Goal: Task Accomplishment & Management: Complete application form

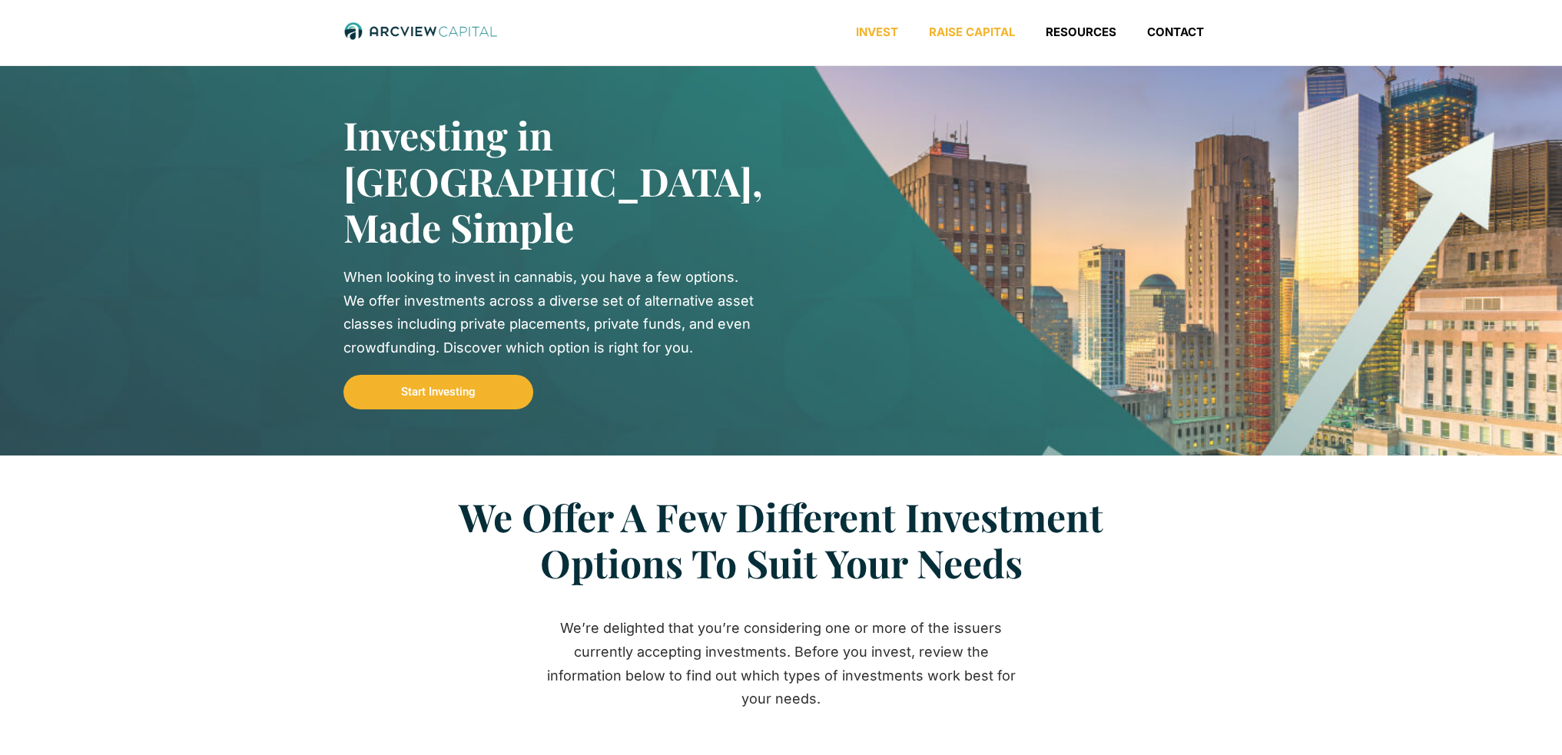
click at [983, 32] on link "Raise Capital" at bounding box center [971, 32] width 117 height 15
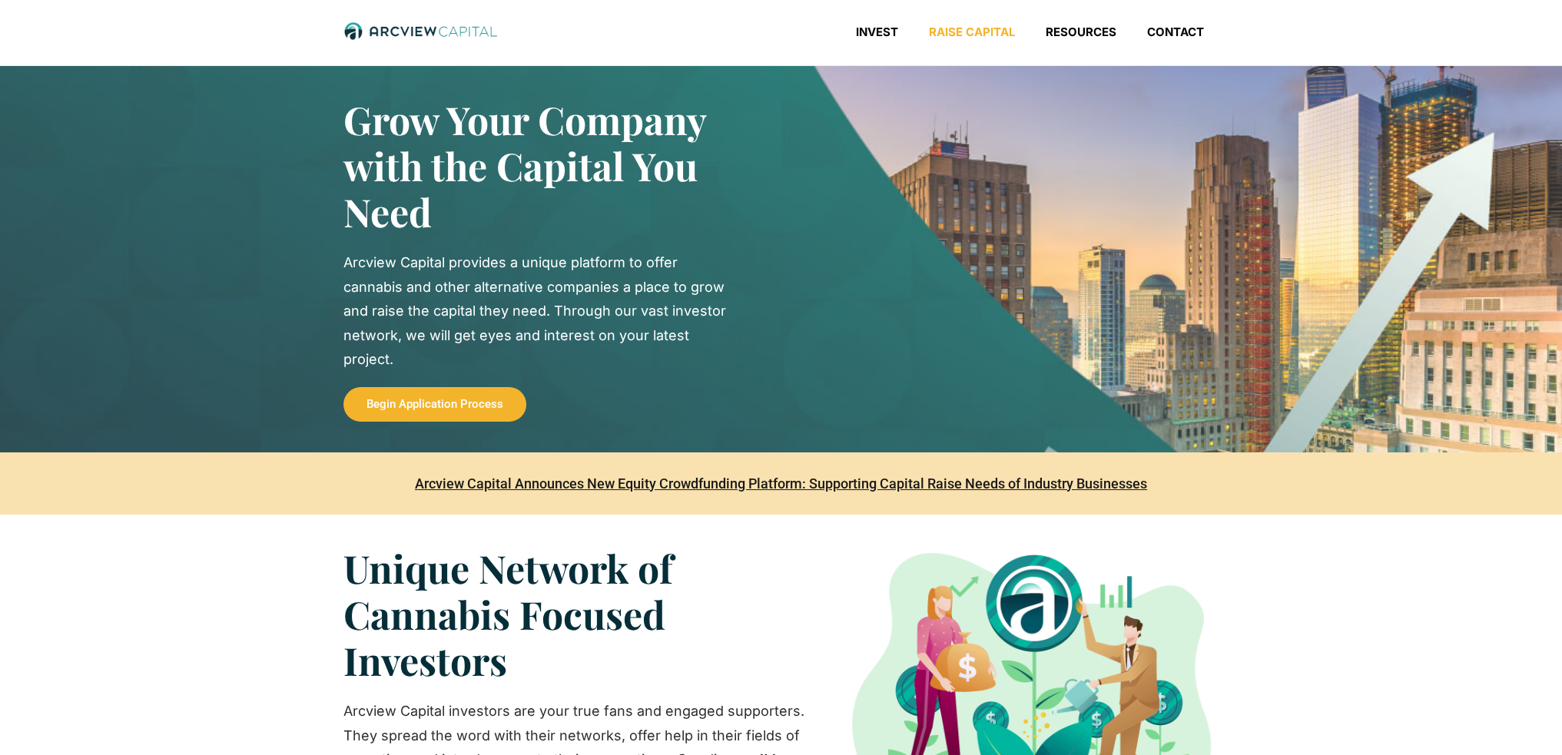
click at [974, 30] on link "Raise Capital" at bounding box center [971, 32] width 117 height 15
click at [419, 407] on span "Begin Application Process" at bounding box center [434, 405] width 137 height 12
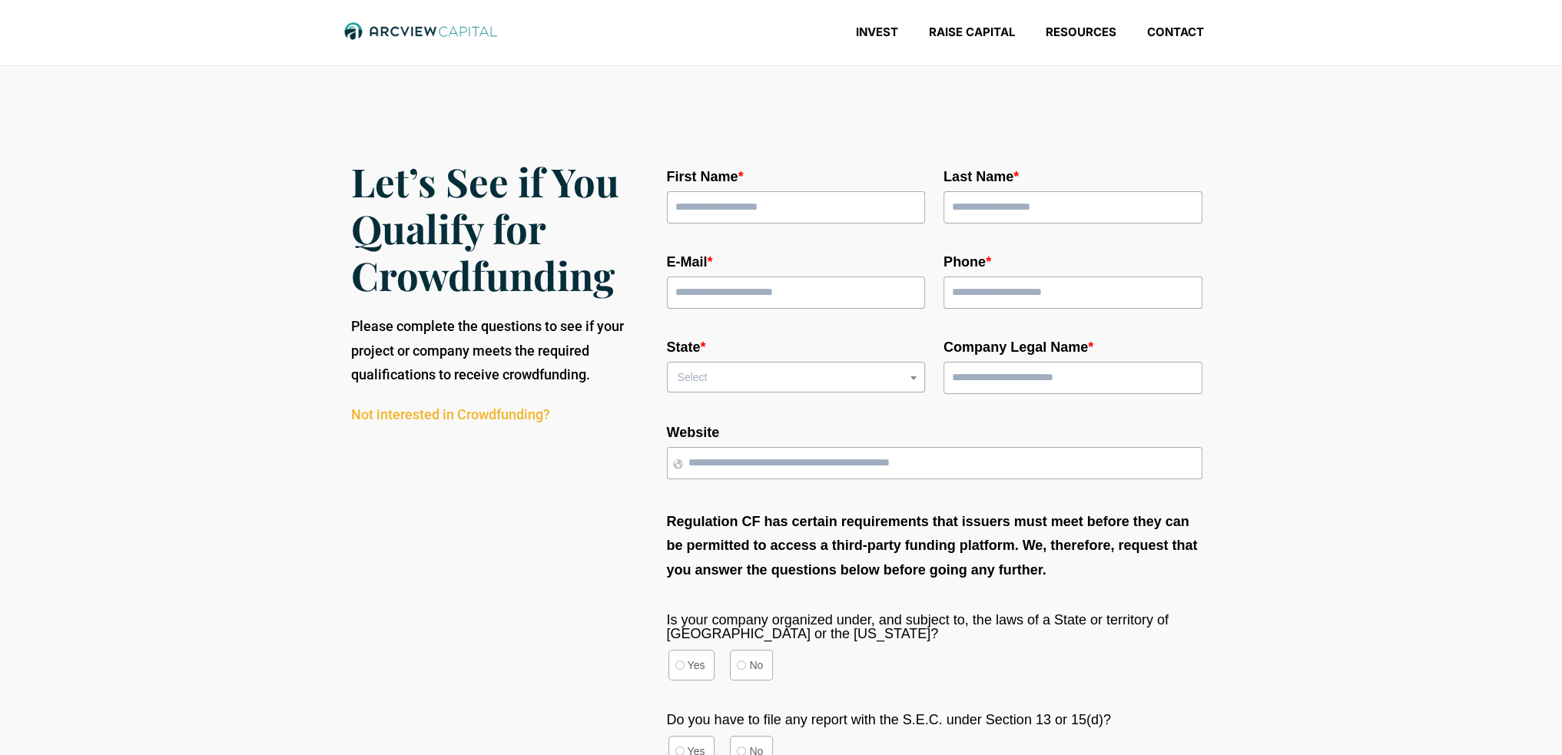
click at [725, 205] on input "First Name *" at bounding box center [796, 207] width 259 height 32
type input "*****"
type input "*********"
type input "**********"
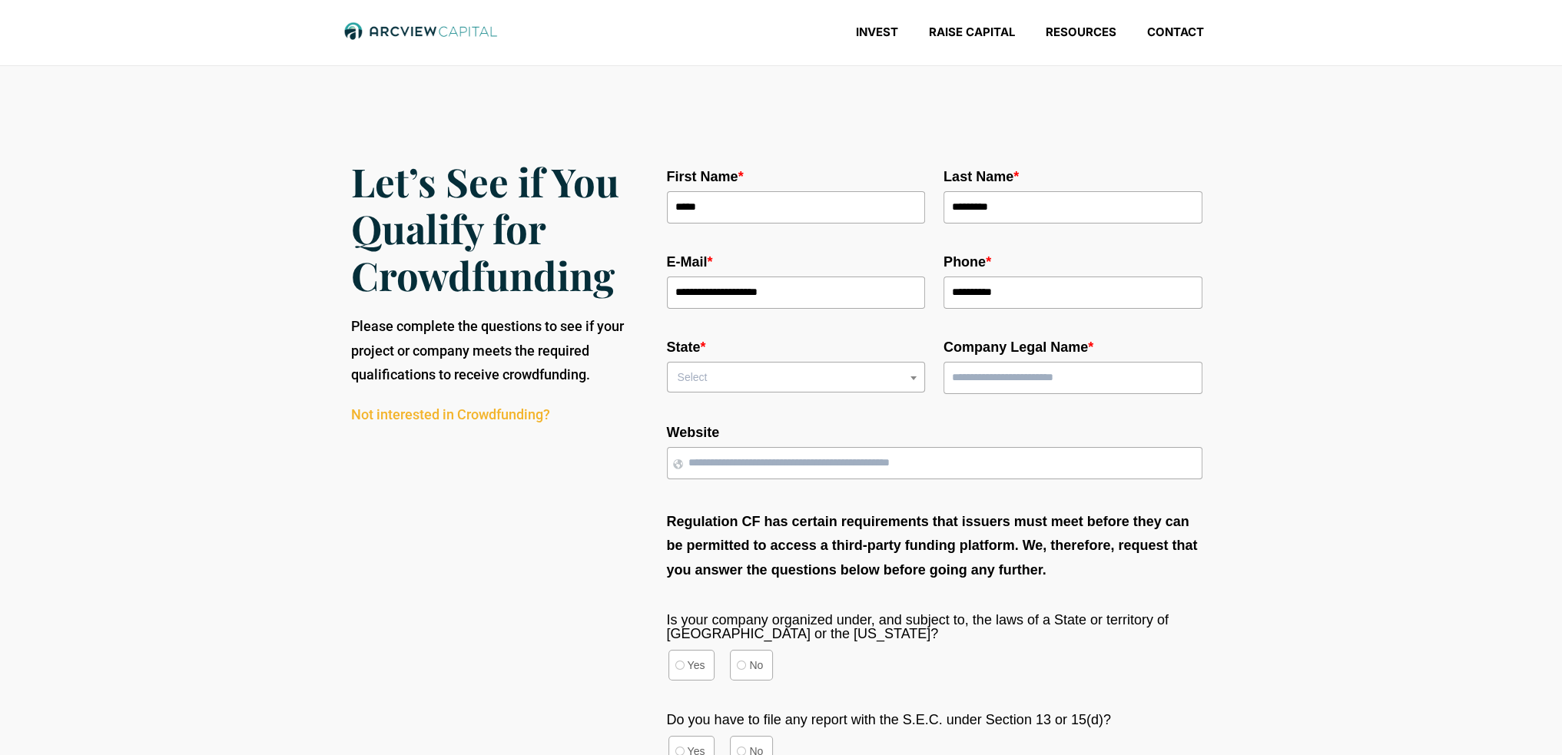
select select "**********"
type input "**********"
click at [847, 460] on input "Website" at bounding box center [934, 463] width 535 height 32
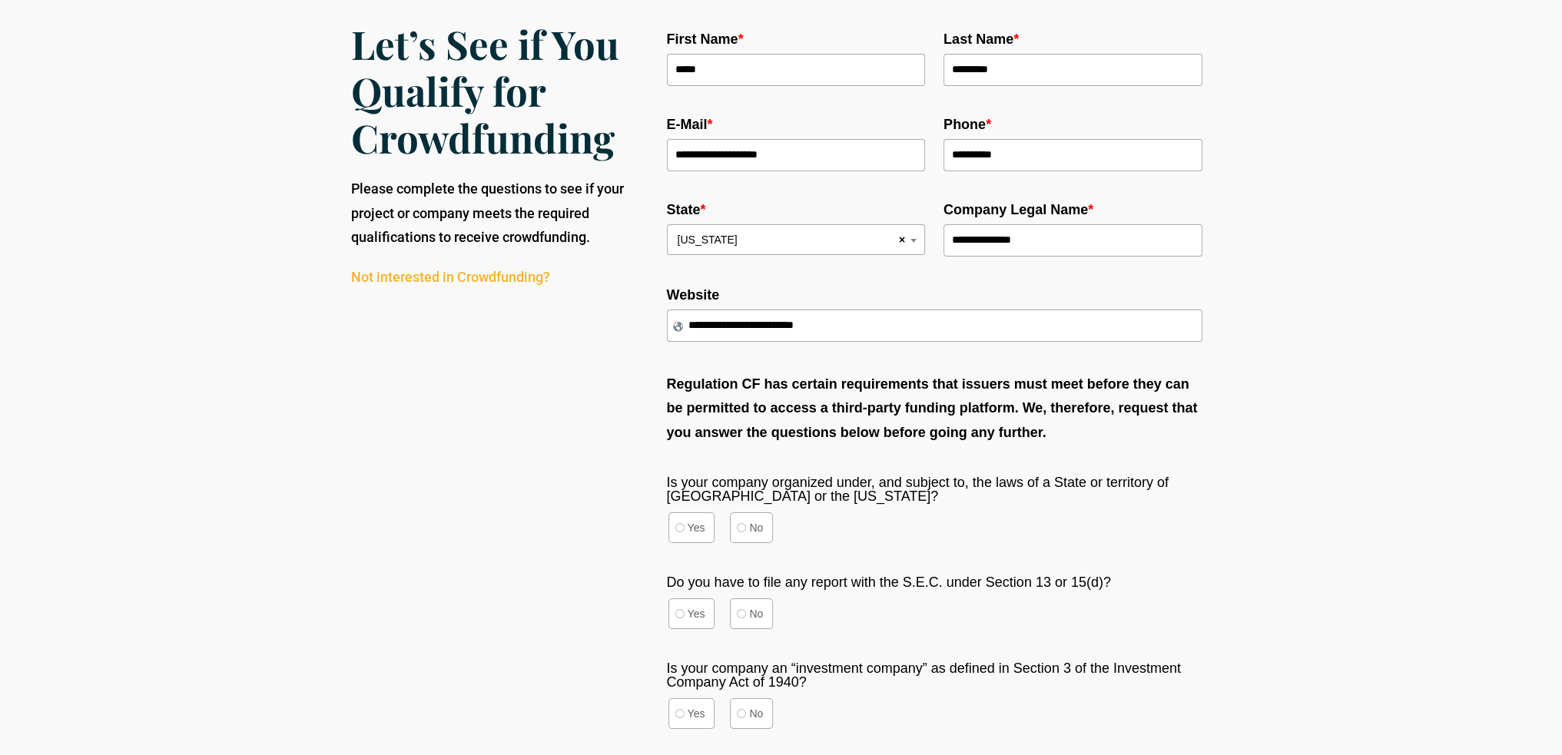
scroll to position [154, 0]
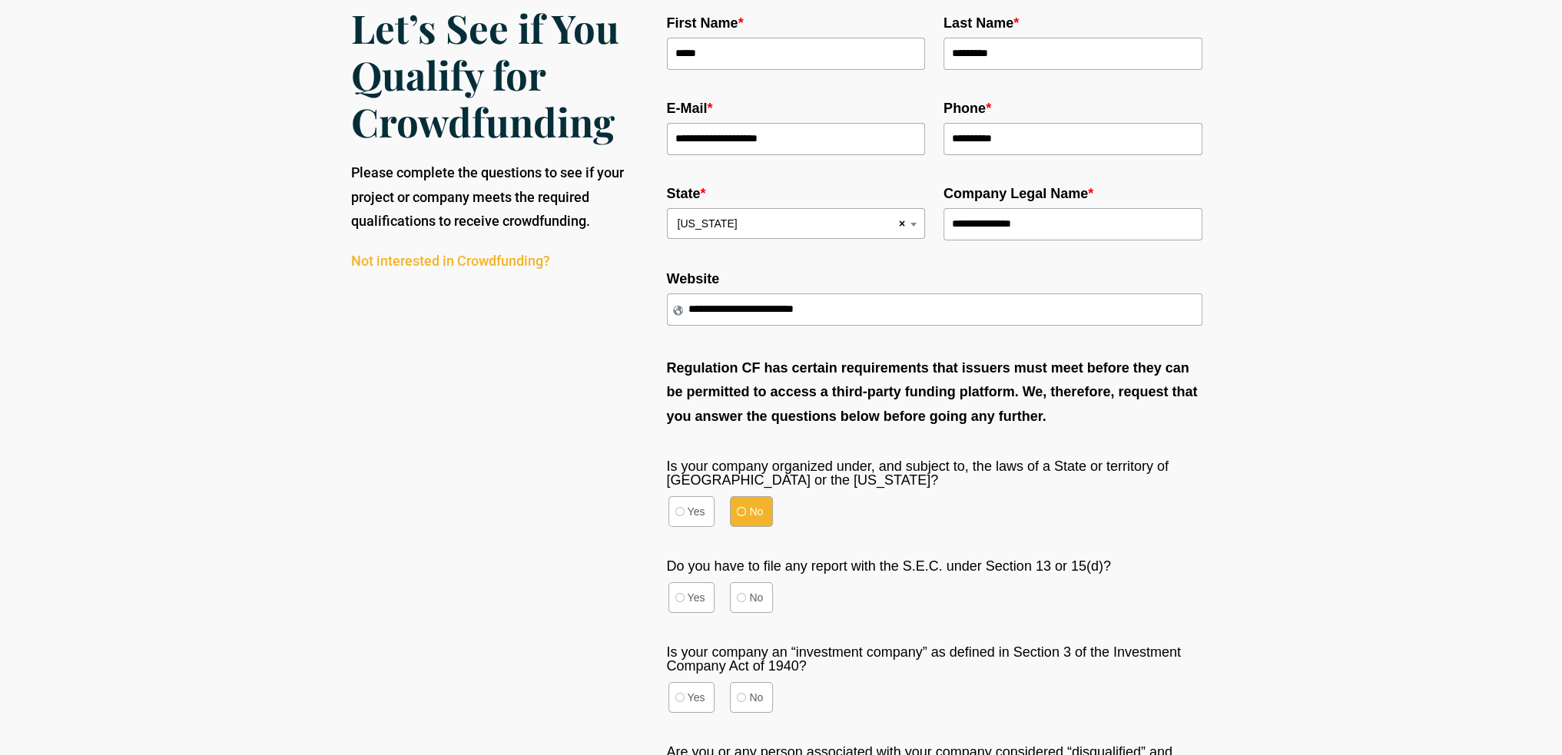
type input "**********"
click at [736, 527] on label "No" at bounding box center [751, 511] width 43 height 31
click at [747, 613] on label "No" at bounding box center [751, 597] width 43 height 31
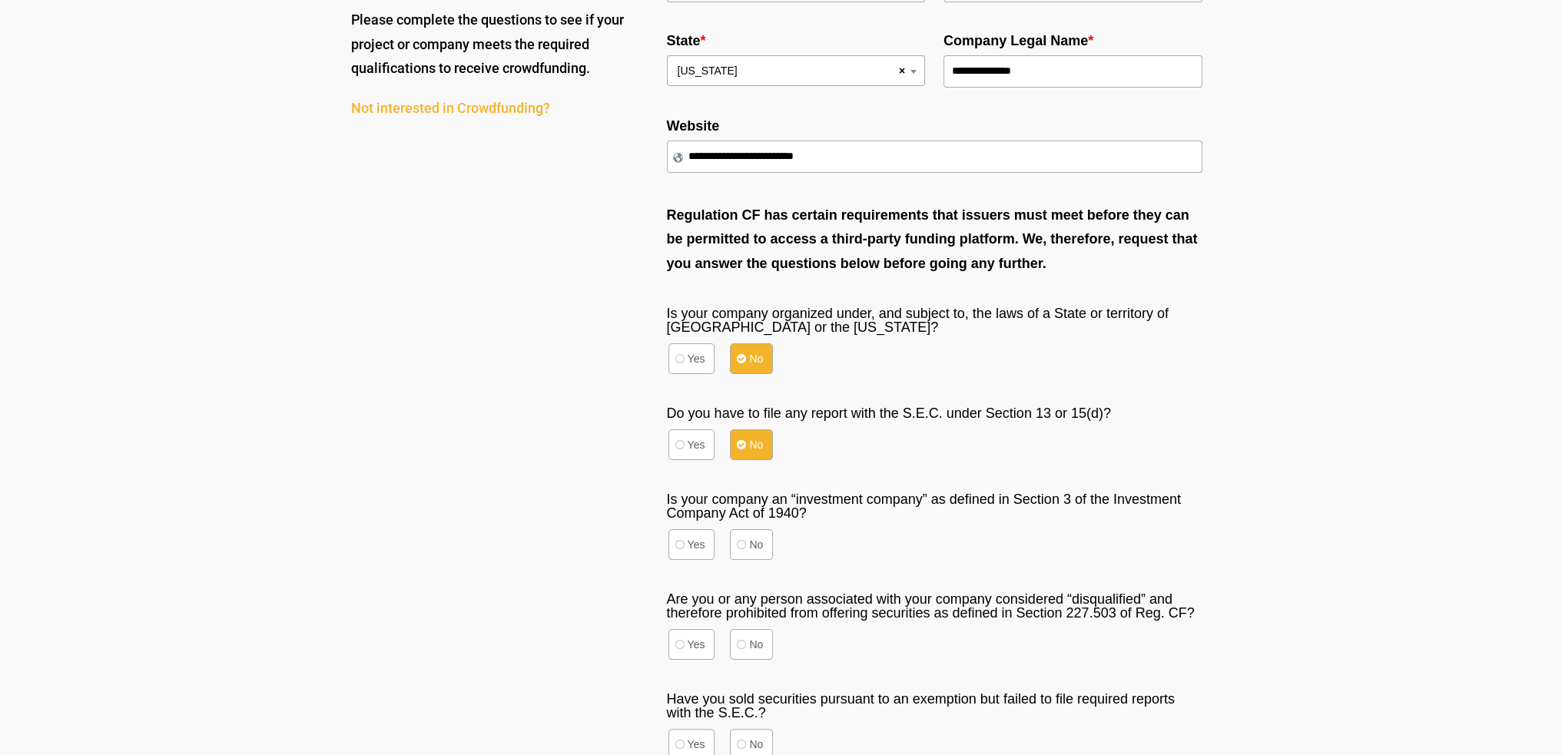
scroll to position [307, 0]
drag, startPoint x: 1020, startPoint y: 436, endPoint x: 1144, endPoint y: 433, distance: 123.7
click at [1144, 419] on label "Do you have to file any report with the S.E.C. under Section 13 or 15(d)? *" at bounding box center [934, 413] width 535 height 14
click at [694, 459] on label "Yes" at bounding box center [691, 444] width 47 height 31
click at [702, 558] on label "Yes" at bounding box center [691, 543] width 47 height 31
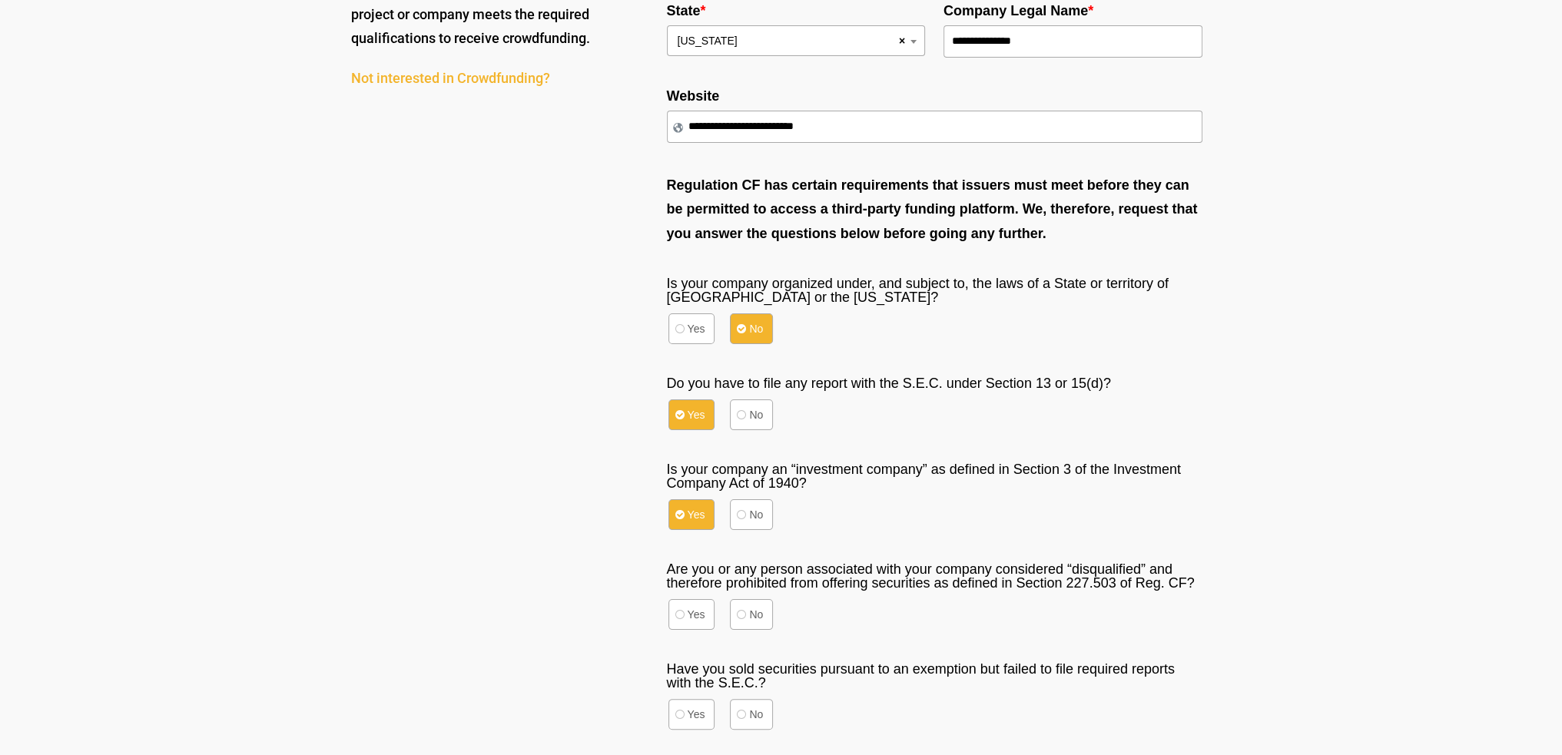
scroll to position [461, 0]
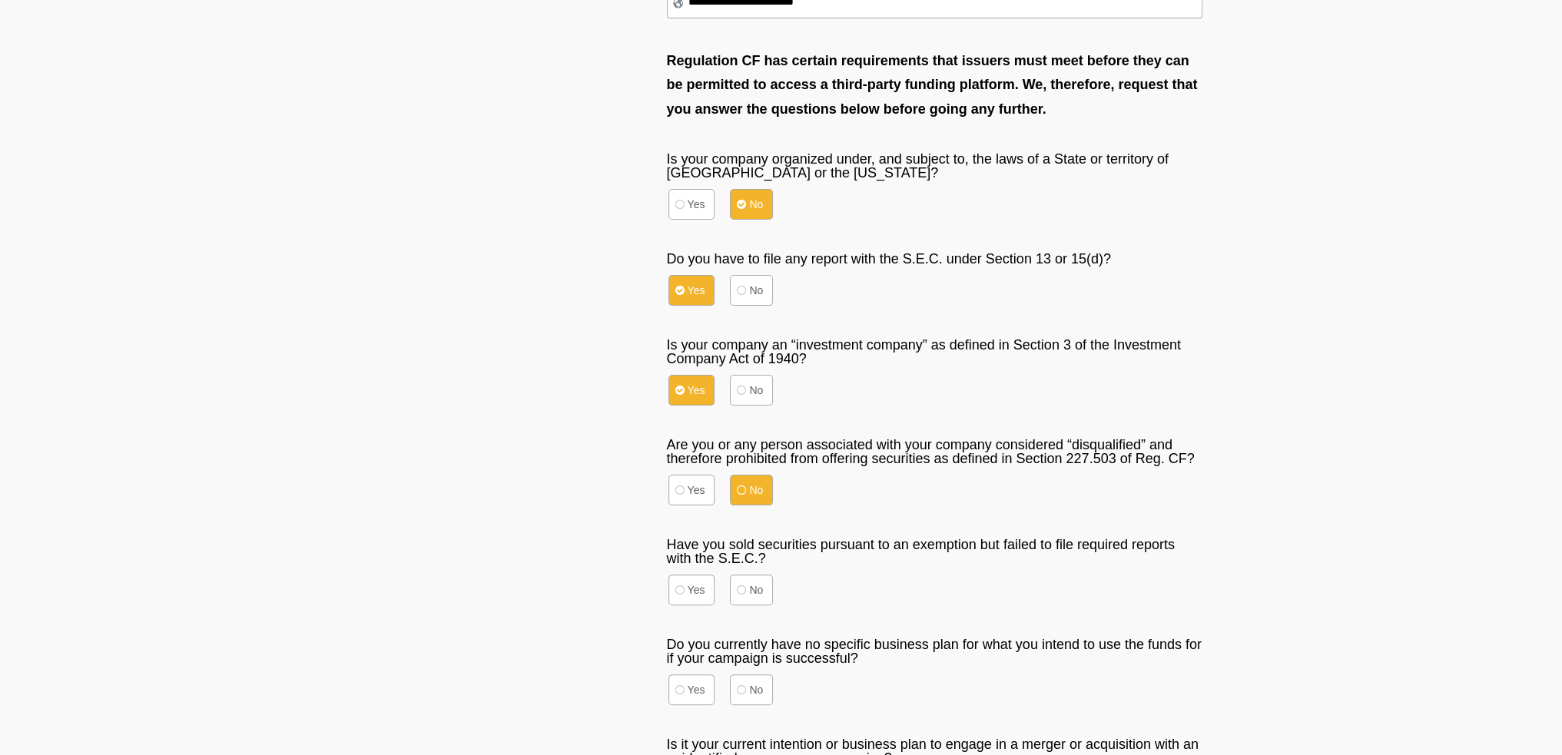
click at [750, 505] on label "No" at bounding box center [751, 490] width 43 height 31
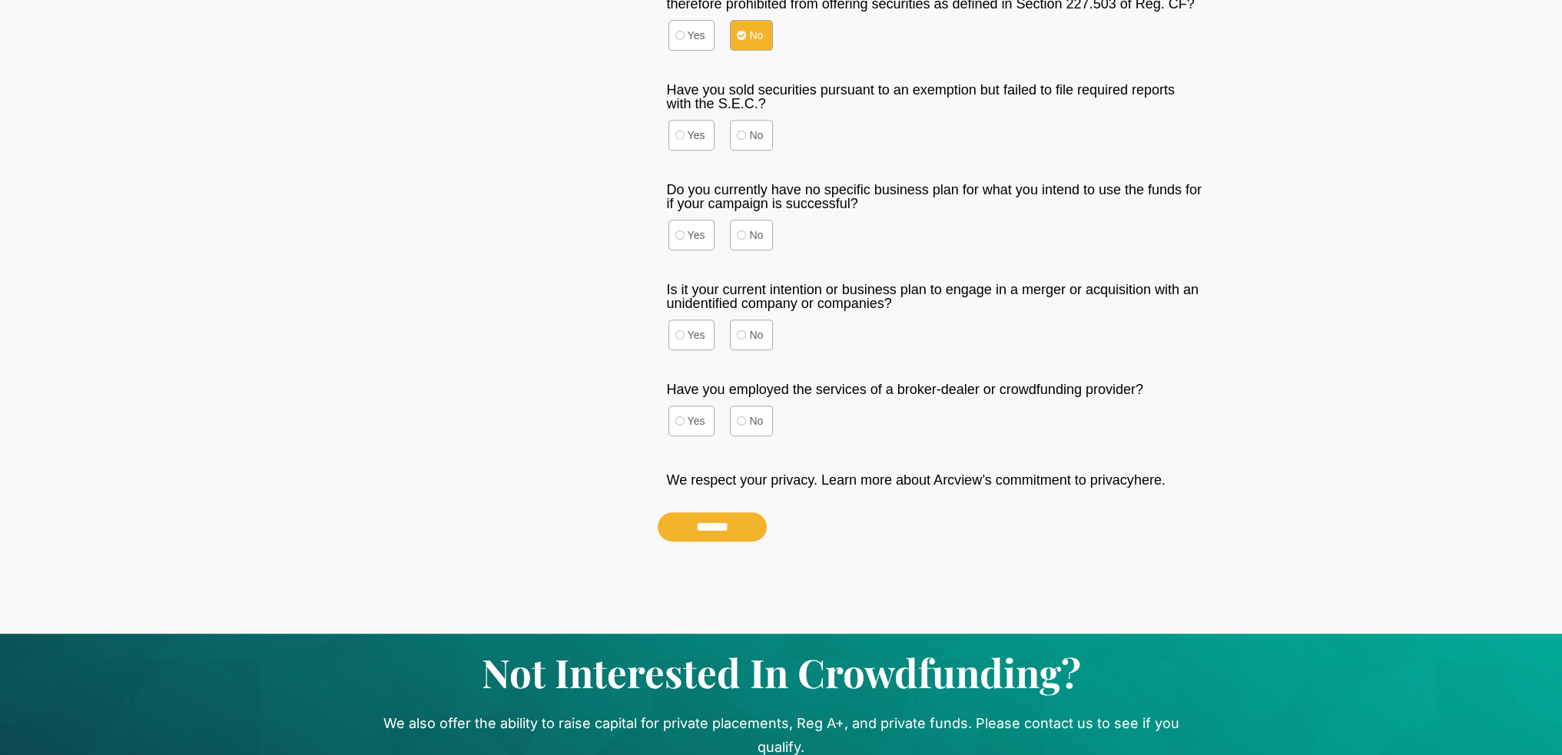
scroll to position [922, 0]
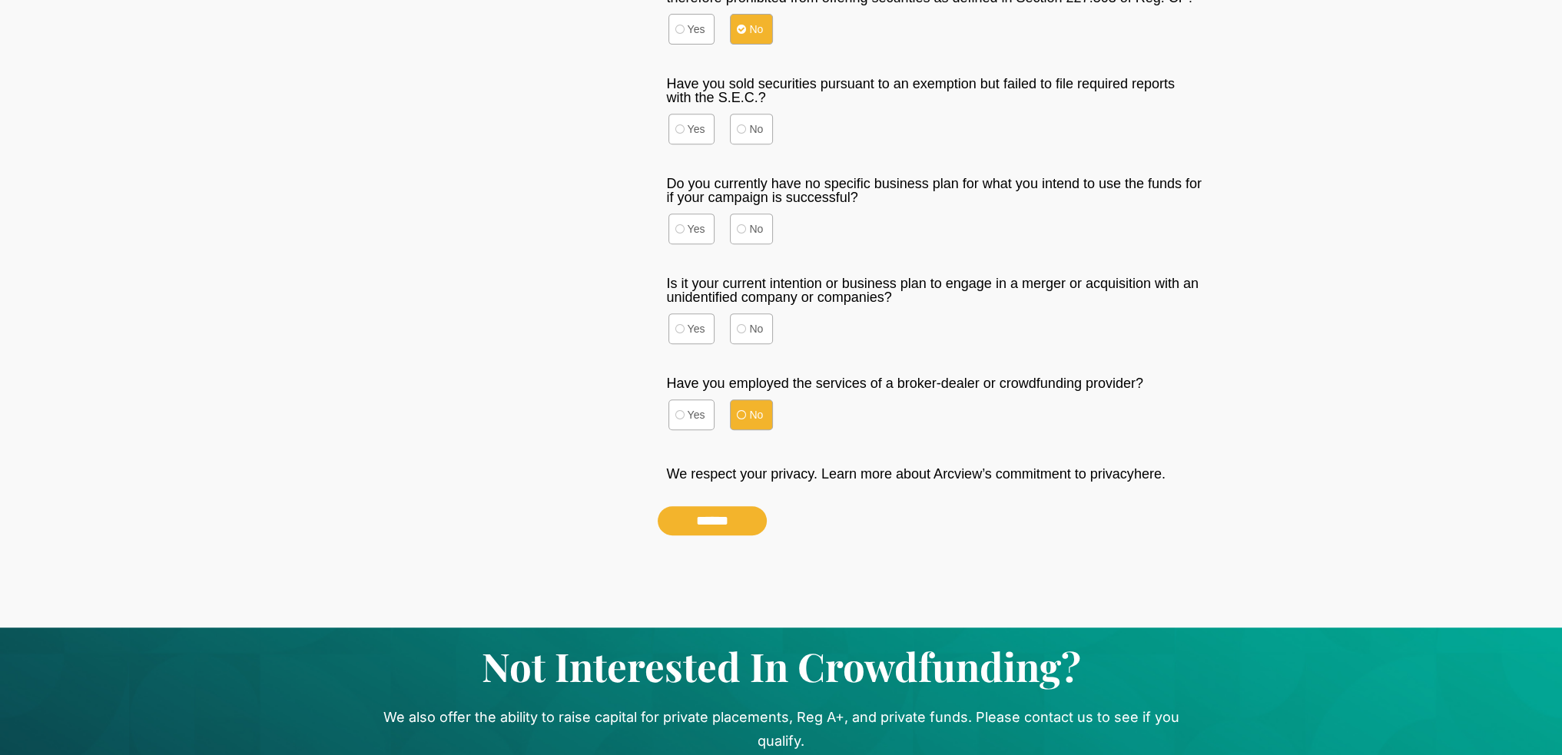
click at [760, 430] on label "No" at bounding box center [751, 414] width 43 height 31
click at [756, 344] on label "No" at bounding box center [751, 328] width 43 height 31
click at [753, 244] on label "No" at bounding box center [751, 229] width 43 height 31
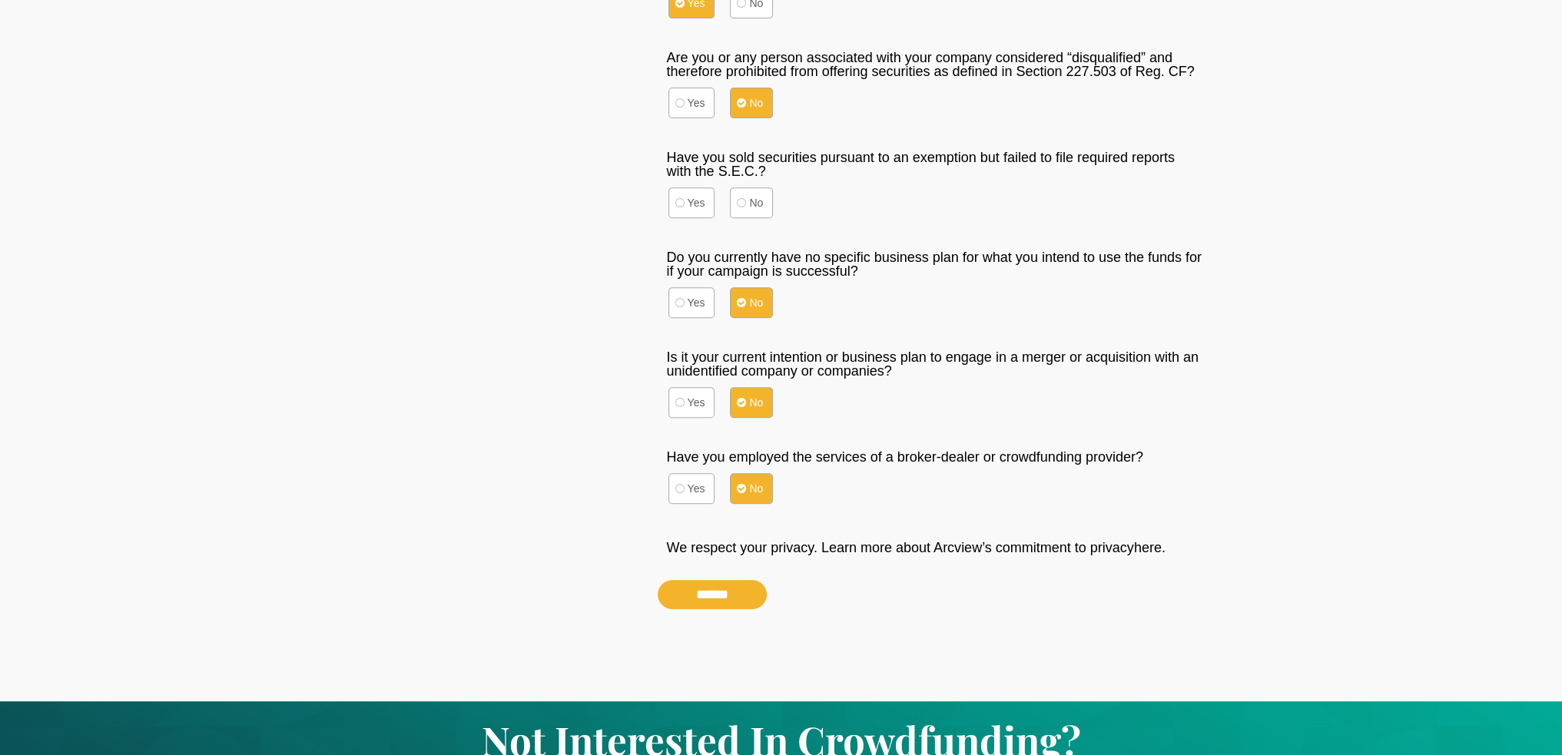
scroll to position [845, 0]
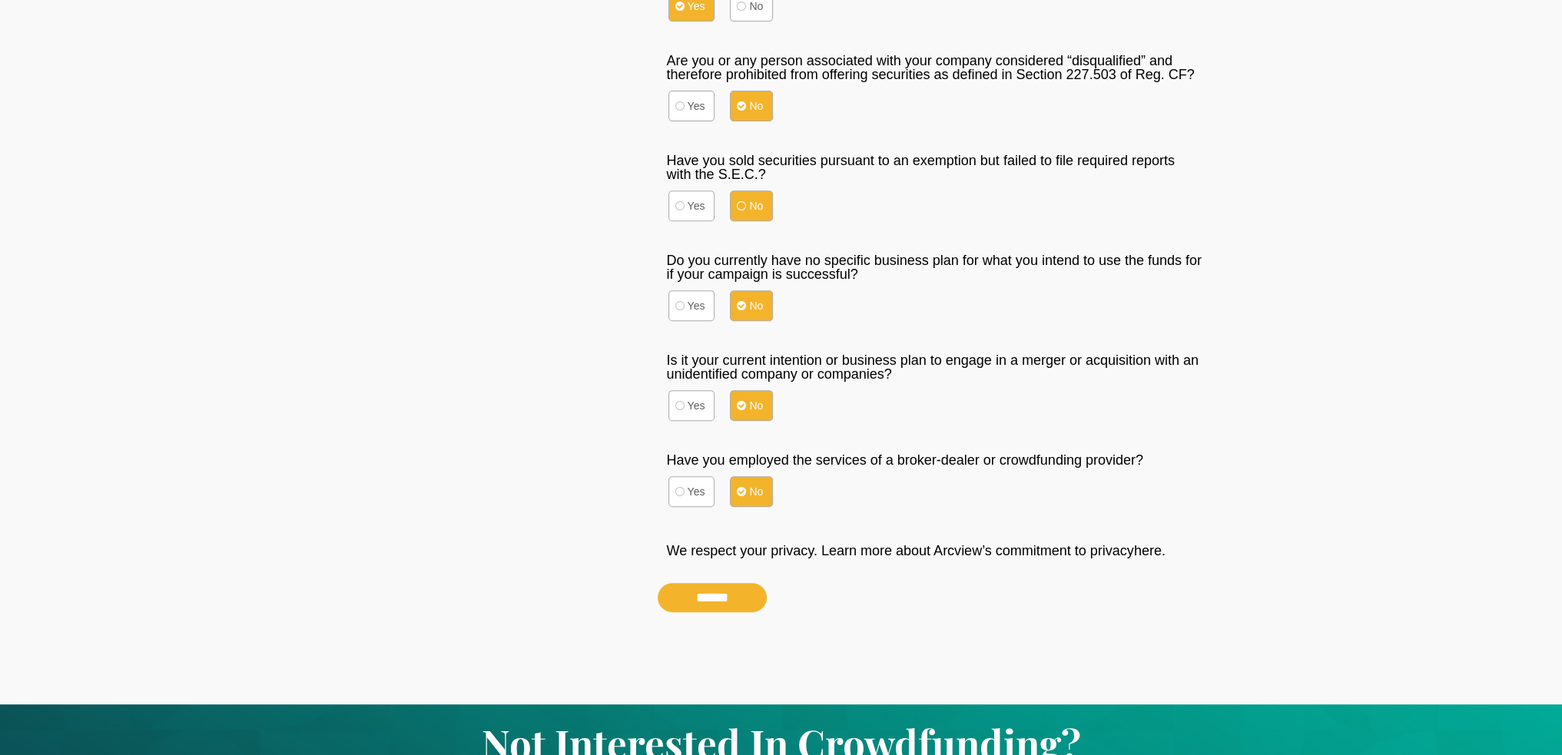
click at [742, 221] on label "No" at bounding box center [751, 206] width 43 height 31
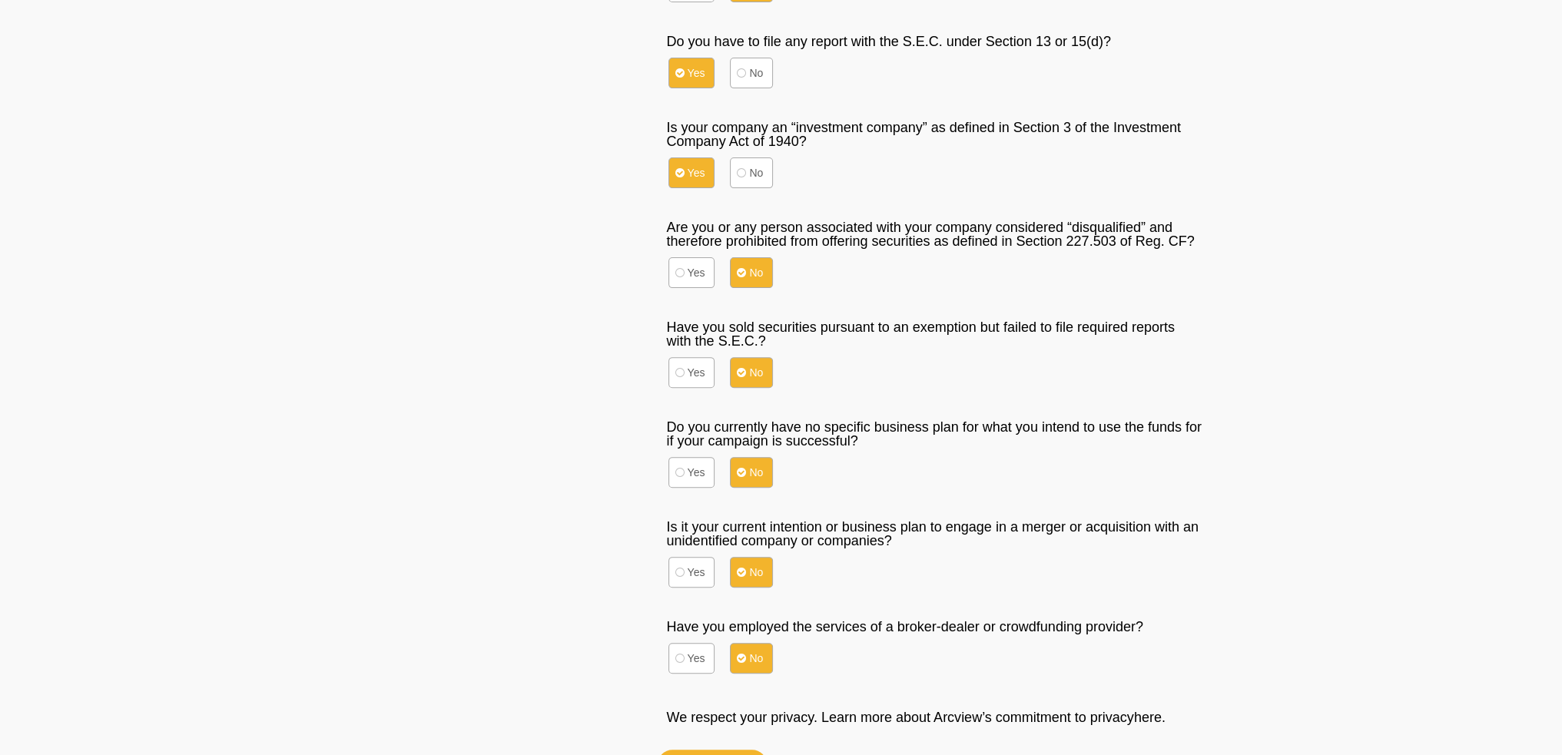
scroll to position [615, 0]
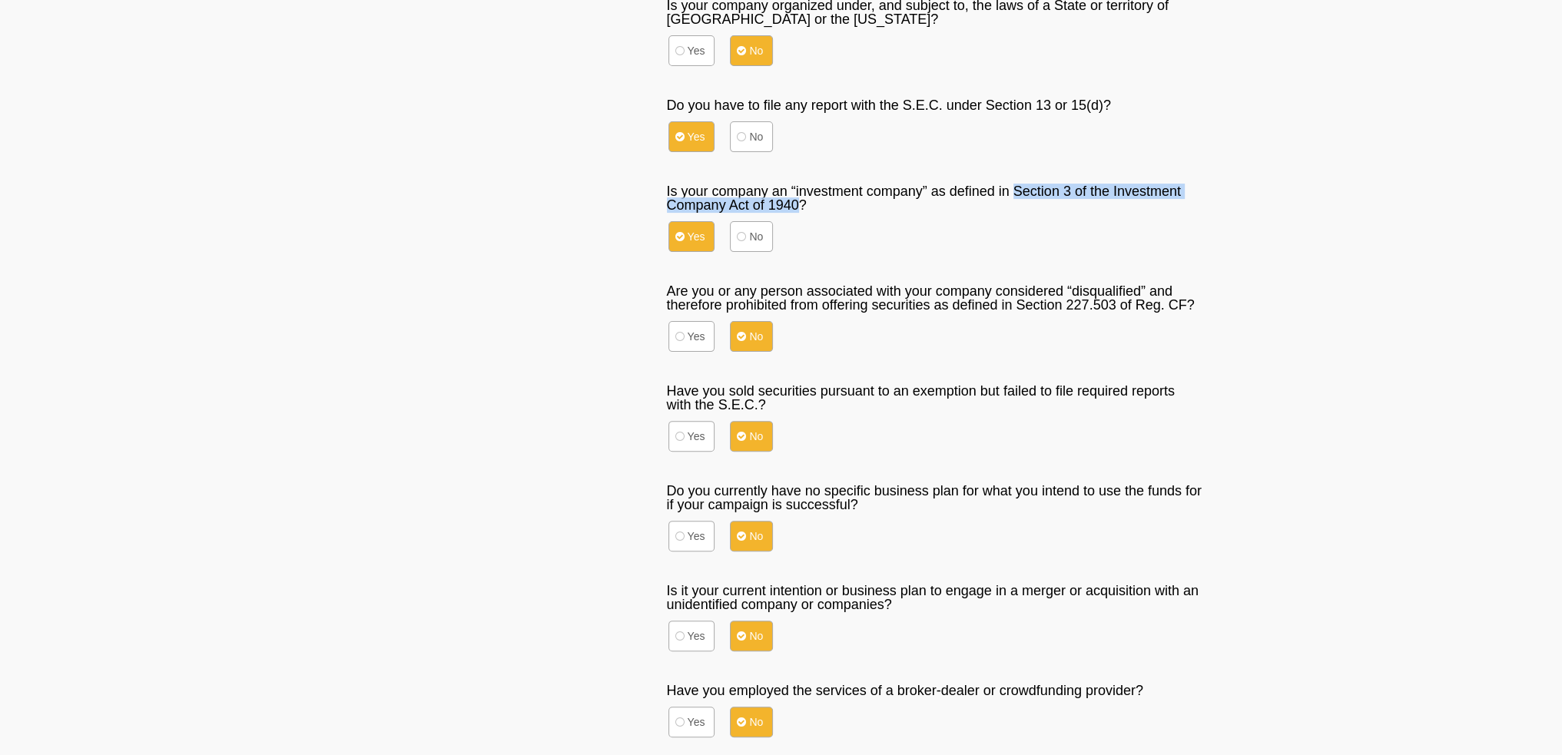
drag, startPoint x: 1060, startPoint y: 203, endPoint x: 897, endPoint y: 227, distance: 164.6
click at [897, 227] on div "Is your company an “investment company” as defined in Section 3 of the Investme…" at bounding box center [935, 219] width 554 height 92
click at [747, 252] on label "No" at bounding box center [751, 236] width 43 height 31
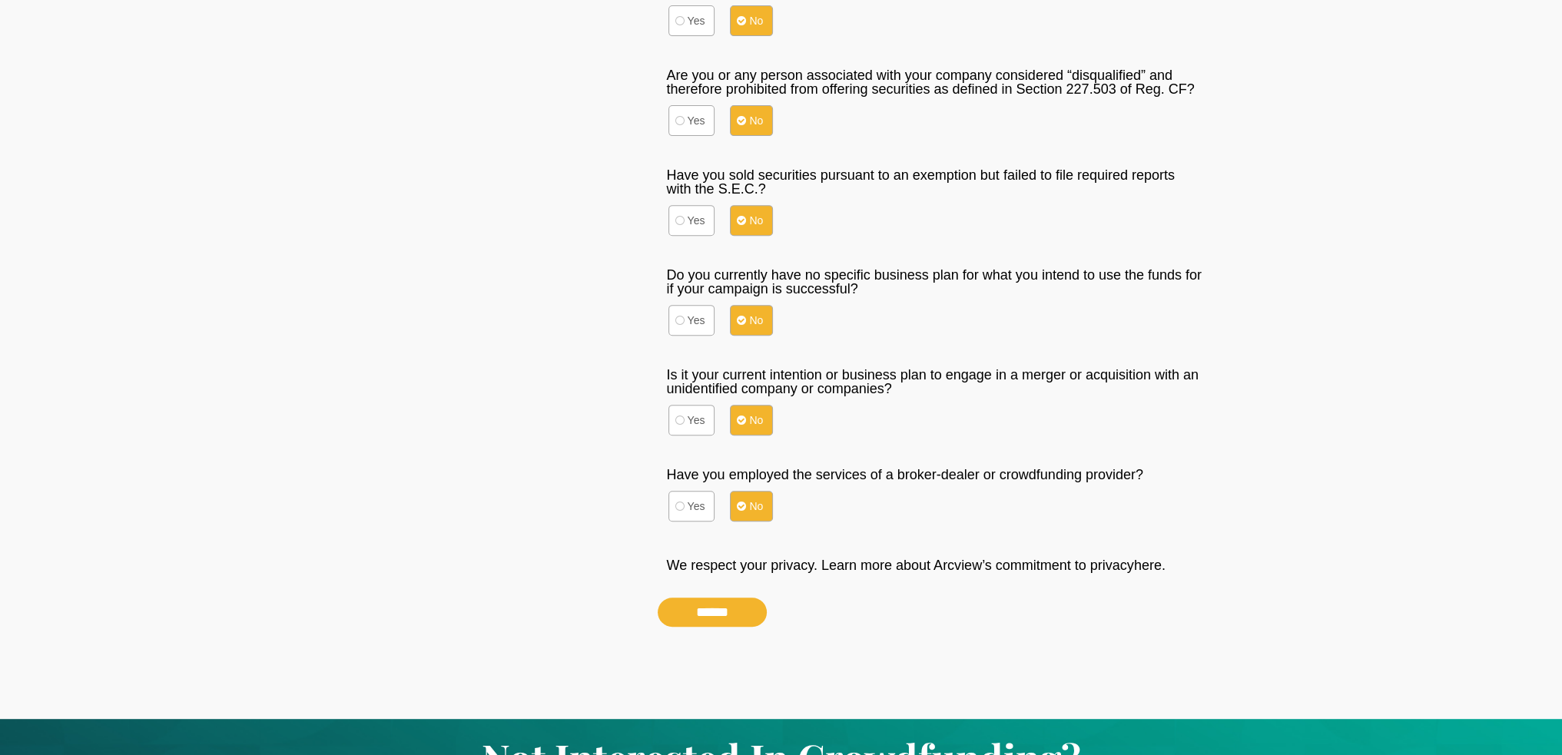
scroll to position [1075, 0]
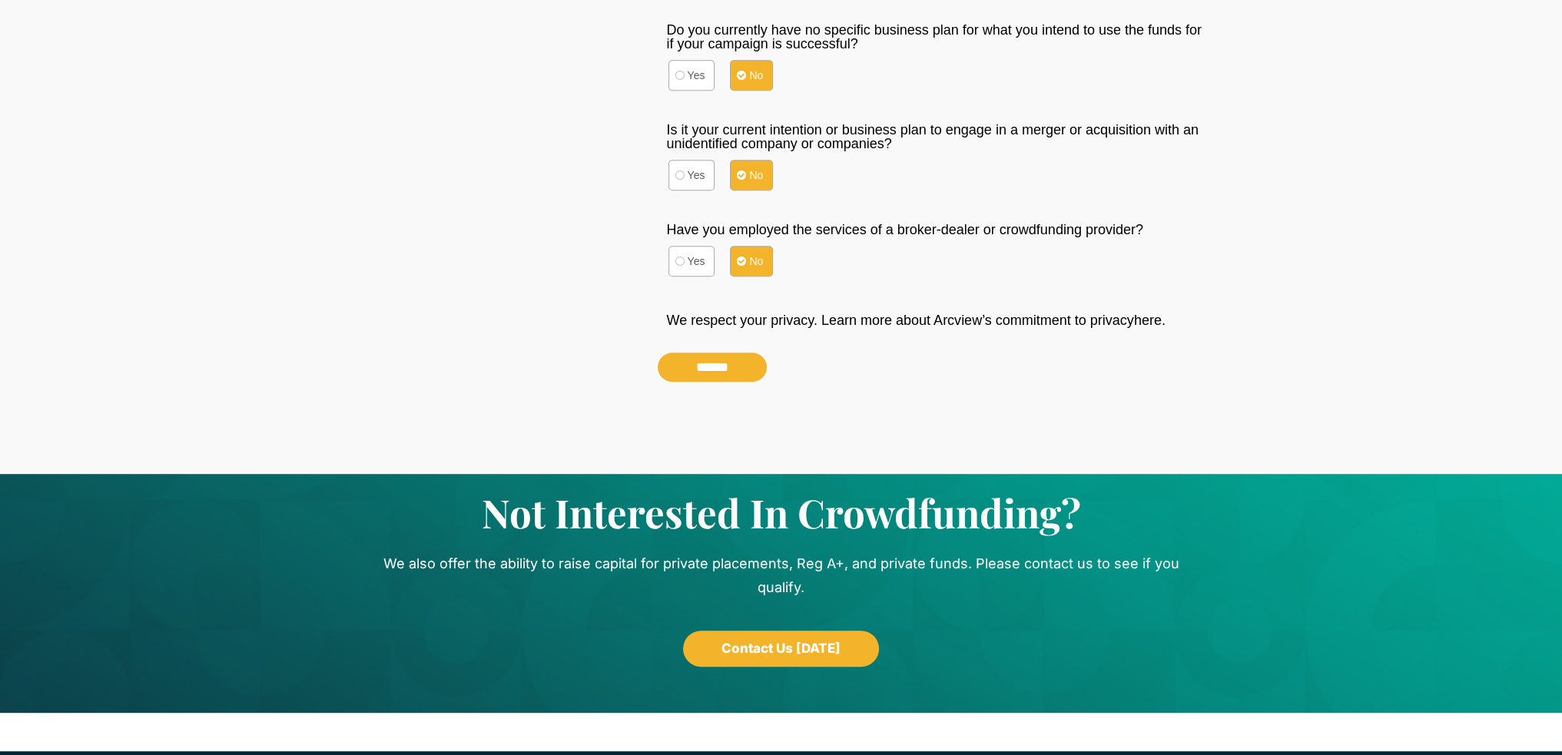
click at [744, 382] on input "******" at bounding box center [712, 367] width 109 height 29
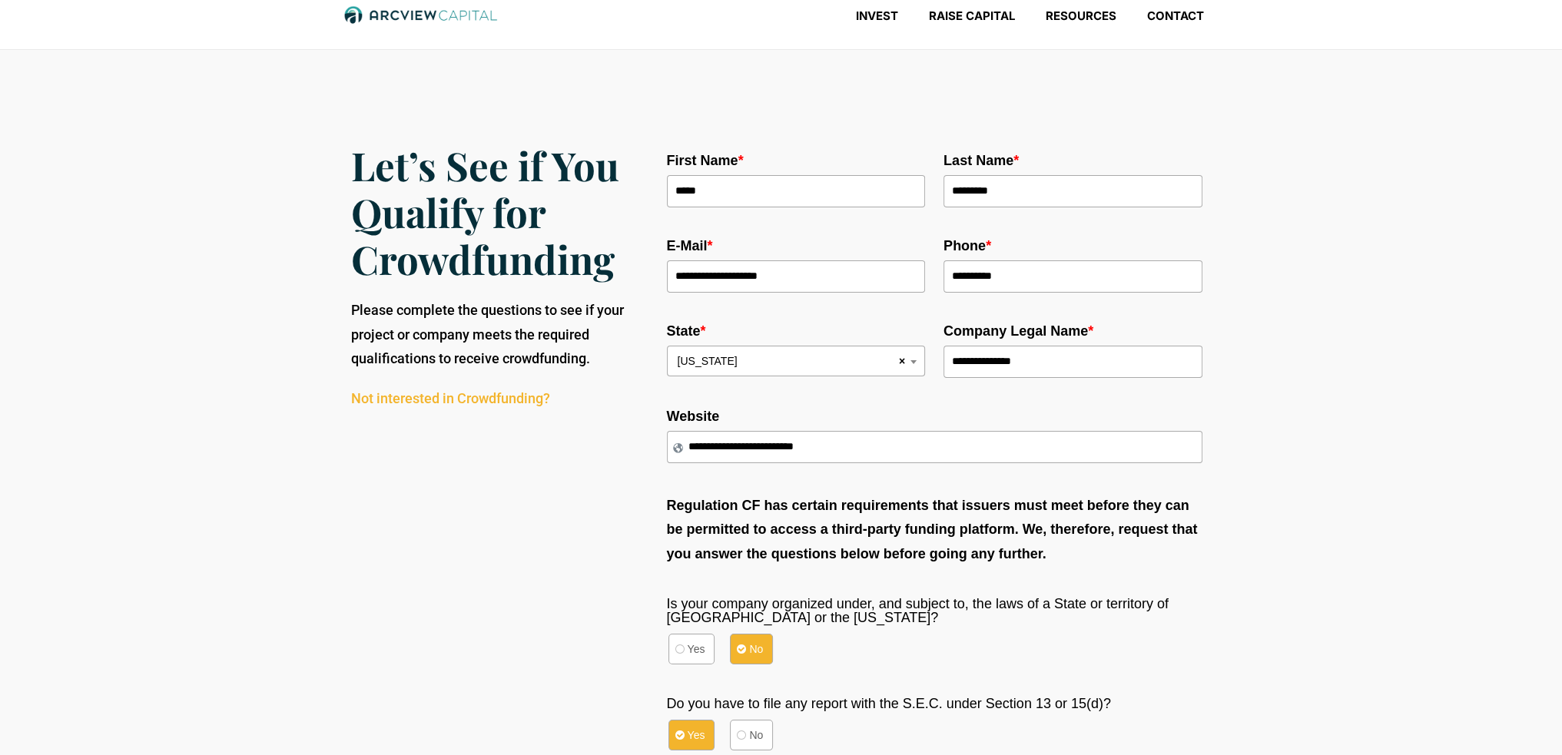
scroll to position [0, 0]
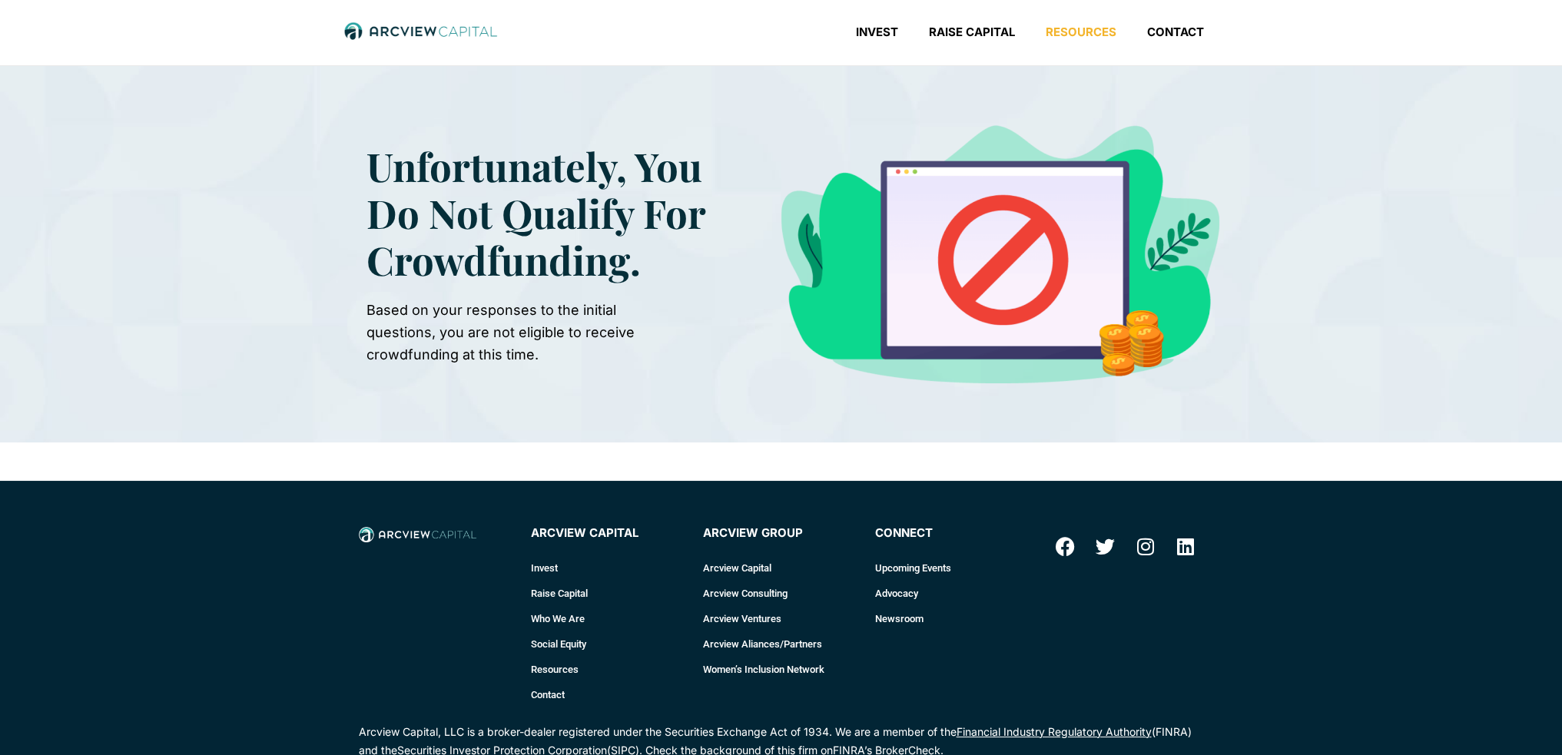
click at [1085, 33] on link "Resources" at bounding box center [1080, 32] width 101 height 15
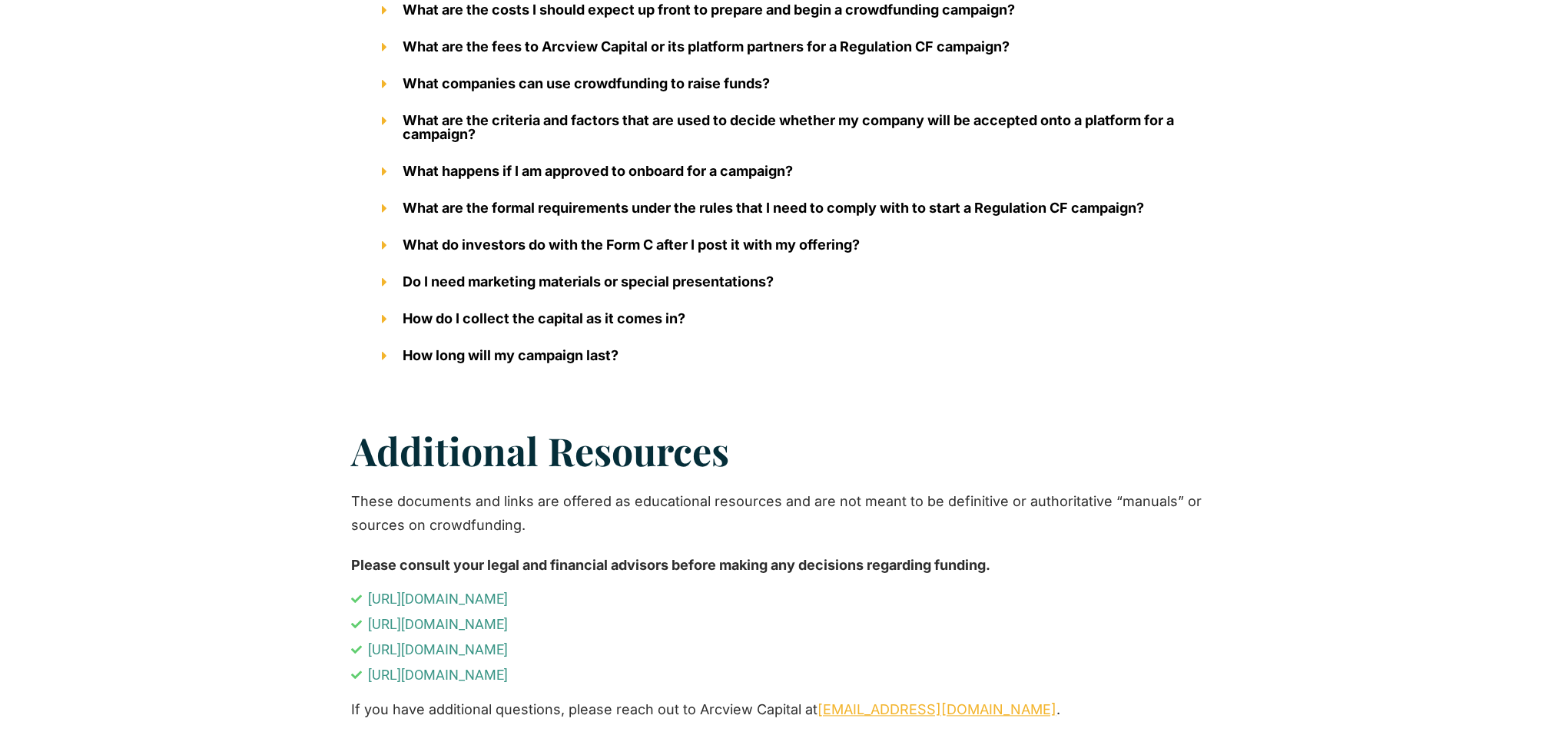
scroll to position [2535, 0]
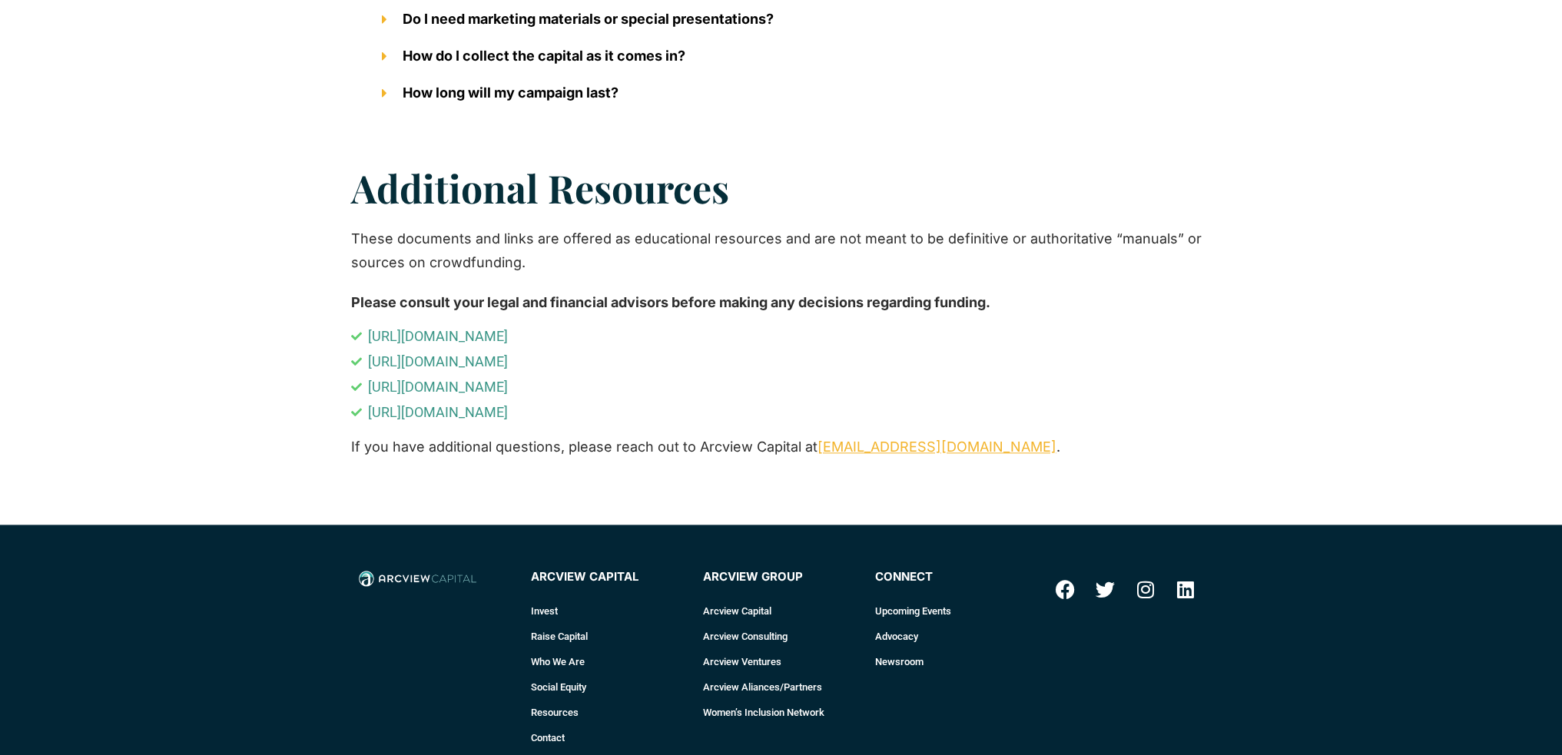
click at [747, 654] on link "Arcview Ventures" at bounding box center [781, 661] width 157 height 25
